Goal: Register for event/course

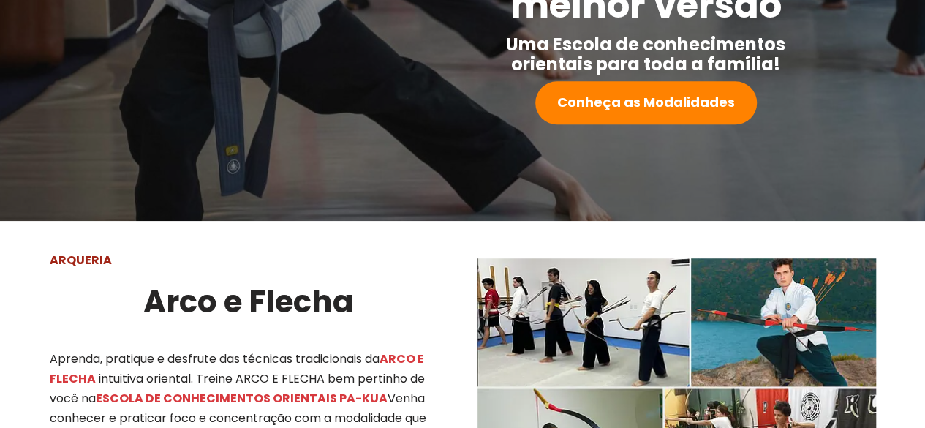
scroll to position [512, 0]
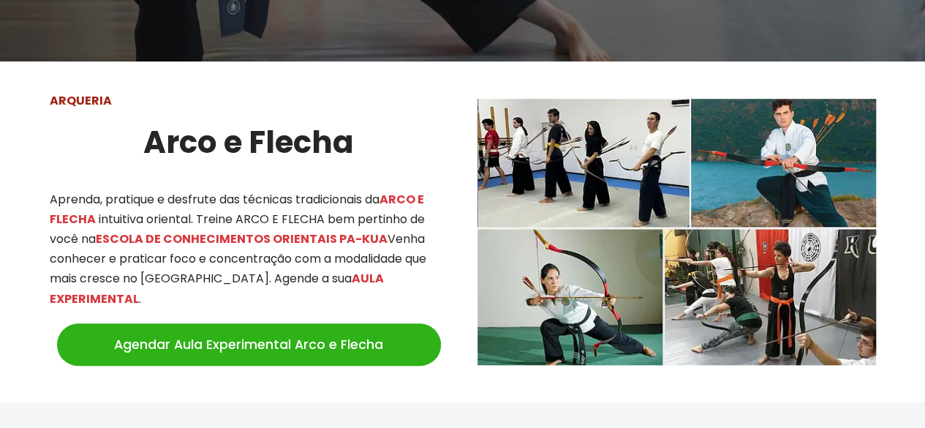
click at [196, 331] on link "Agendar Aula Experimental Arco e Flecha" at bounding box center [249, 344] width 384 height 42
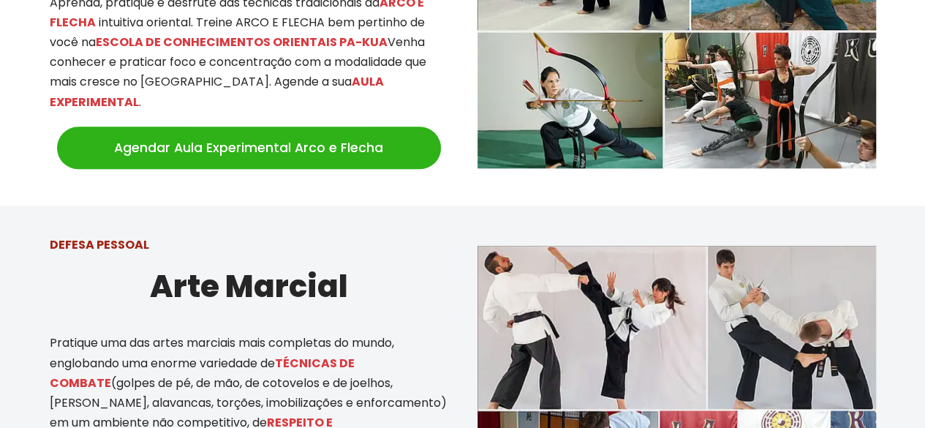
scroll to position [731, 0]
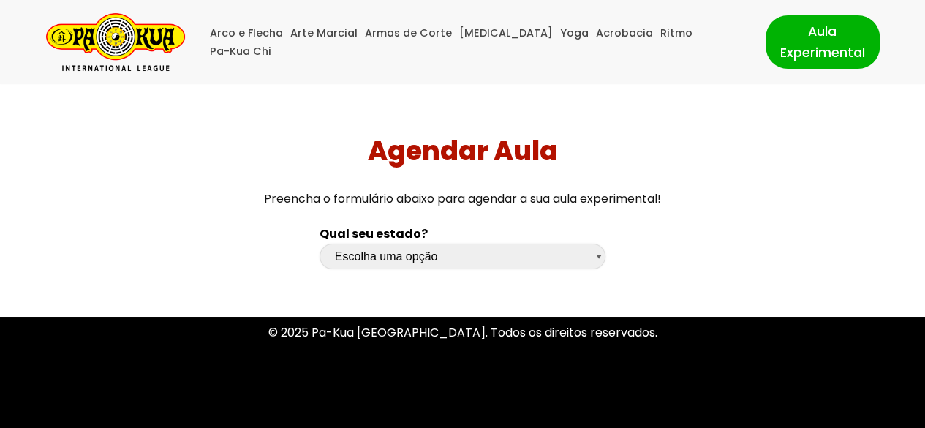
click at [395, 267] on select "Escolha uma opção [GEOGRAPHIC_DATA] [GEOGRAPHIC_DATA] [GEOGRAPHIC_DATA] [GEOGRA…" at bounding box center [462, 256] width 286 height 26
select select "sp"
click at [319, 243] on select "Escolha uma opção [GEOGRAPHIC_DATA] [GEOGRAPHIC_DATA] [GEOGRAPHIC_DATA] [GEOGRA…" at bounding box center [462, 256] width 286 height 26
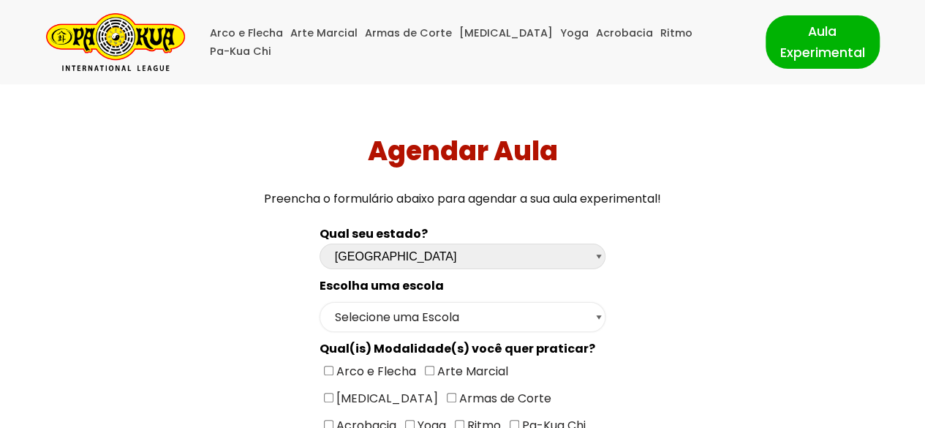
click at [377, 314] on select "Selecione uma Escola [GEOGRAPHIC_DATA] - Escola [GEOGRAPHIC_DATA] - [GEOGRAPHIC…" at bounding box center [462, 317] width 286 height 30
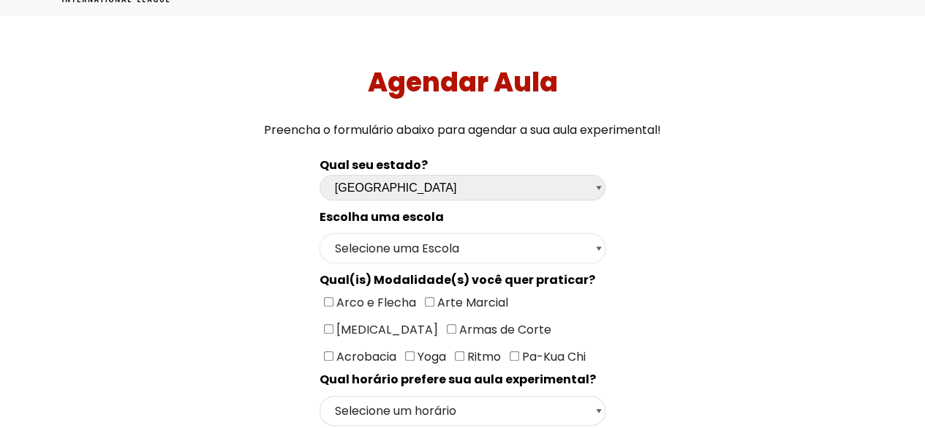
scroll to position [146, 0]
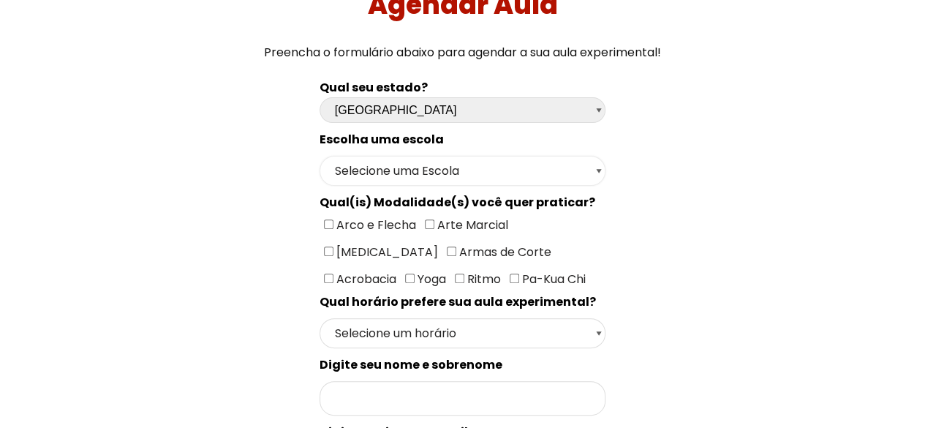
click at [383, 170] on select "Selecione uma Escola [GEOGRAPHIC_DATA] - Escola [GEOGRAPHIC_DATA] - [GEOGRAPHIC…" at bounding box center [462, 171] width 286 height 30
select select "[GEOGRAPHIC_DATA] - [GEOGRAPHIC_DATA]"
click at [319, 156] on select "Selecione uma Escola [GEOGRAPHIC_DATA] - Escola [GEOGRAPHIC_DATA] - [GEOGRAPHIC…" at bounding box center [462, 171] width 286 height 30
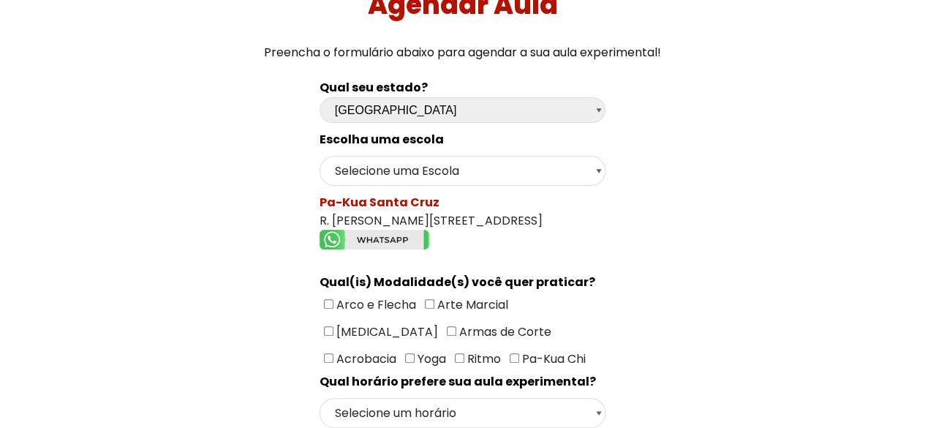
click at [398, 233] on img "Formulário de contacto" at bounding box center [374, 240] width 110 height 20
